Goal: Task Accomplishment & Management: Use online tool/utility

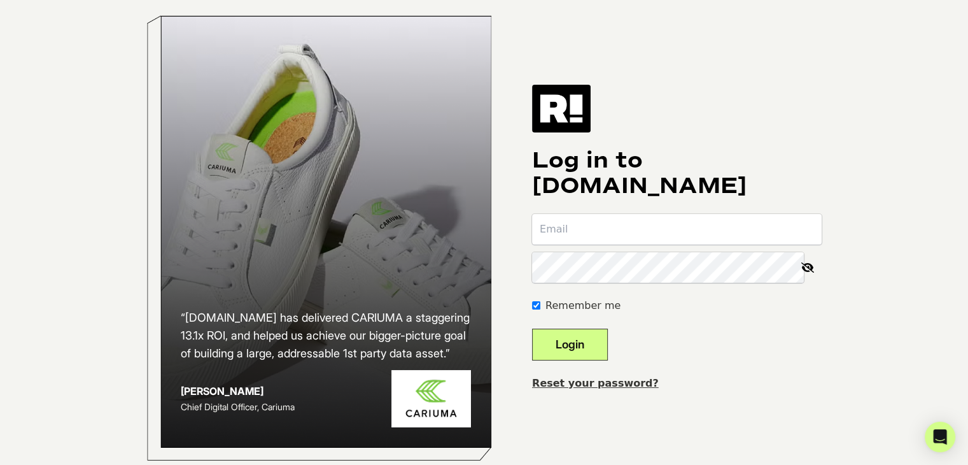
type input "[EMAIL_ADDRESS][DOMAIN_NAME]"
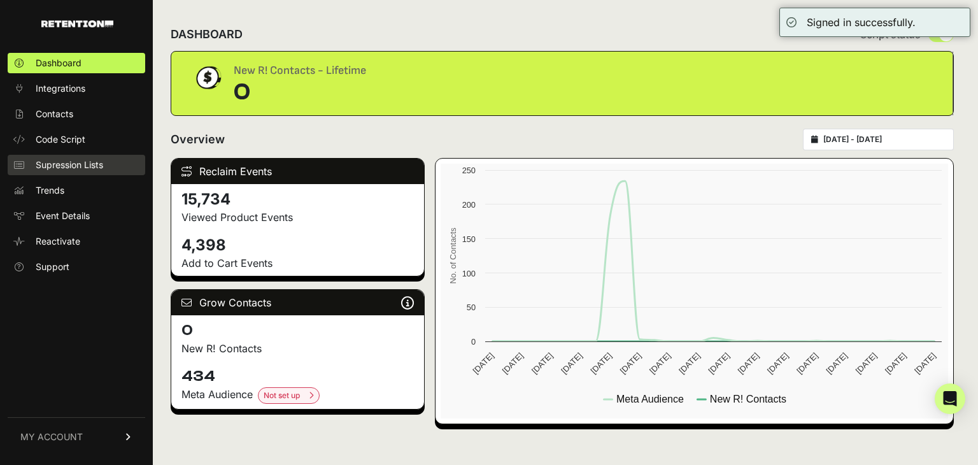
click at [69, 165] on span "Supression Lists" at bounding box center [69, 165] width 67 height 13
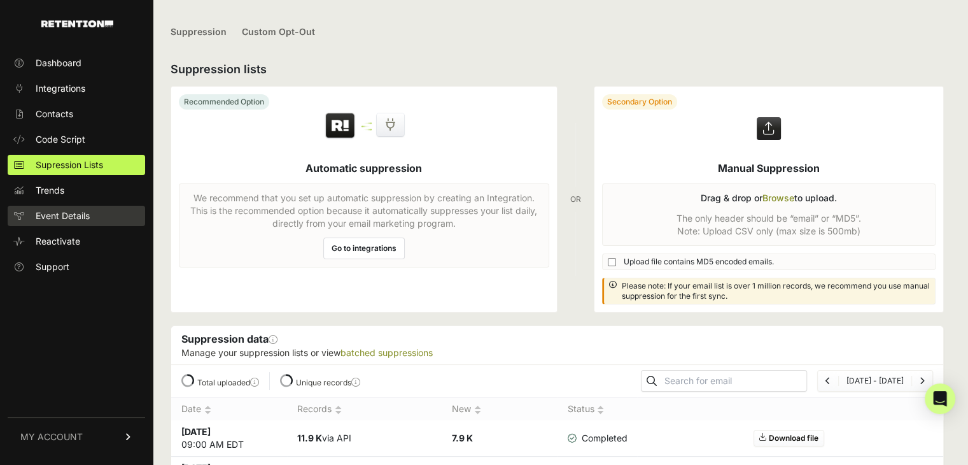
click at [72, 216] on span "Event Details" at bounding box center [63, 215] width 54 height 13
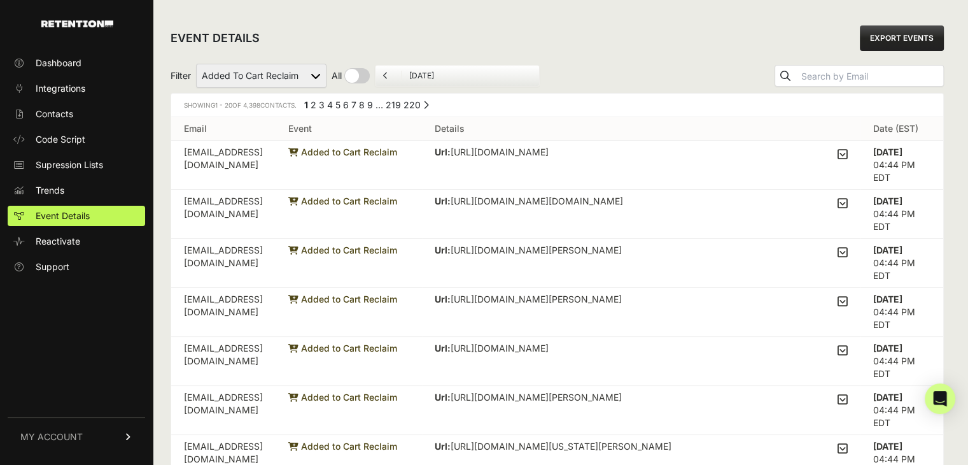
click at [316, 104] on link "2" at bounding box center [314, 104] width 6 height 11
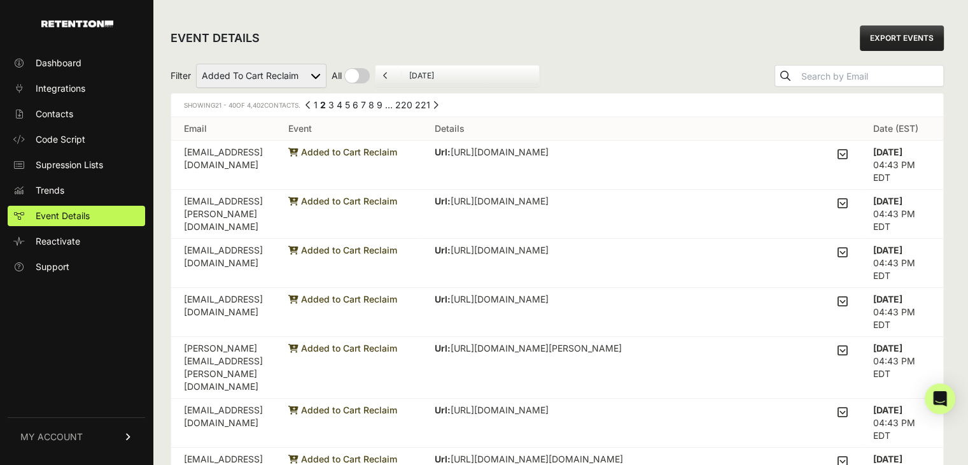
click at [334, 105] on link "3" at bounding box center [332, 104] width 6 height 11
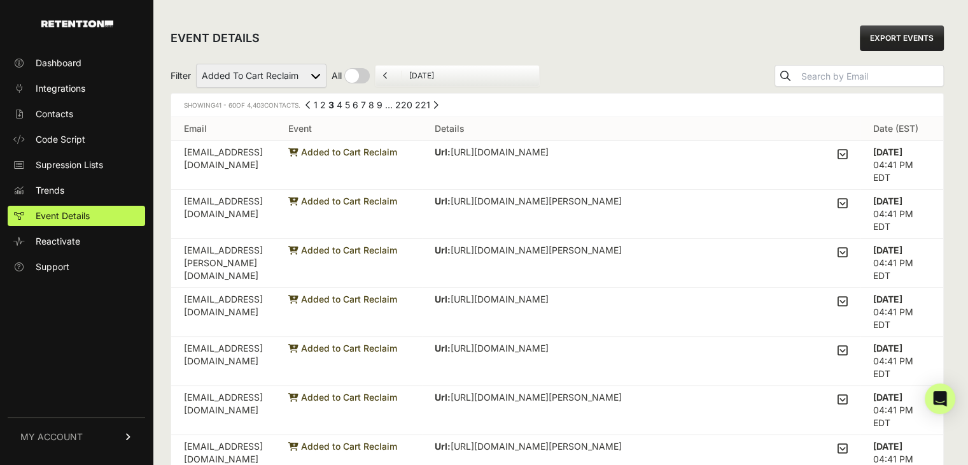
click at [318, 108] on link "1" at bounding box center [316, 104] width 4 height 11
